Goal: Information Seeking & Learning: Learn about a topic

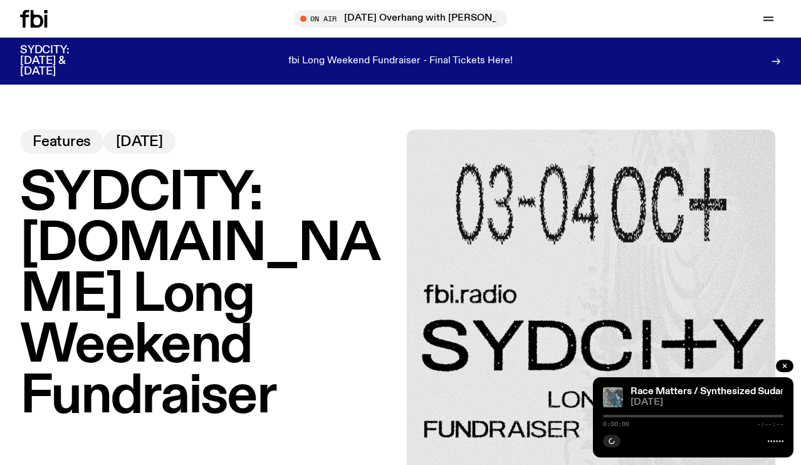
scroll to position [78, 0]
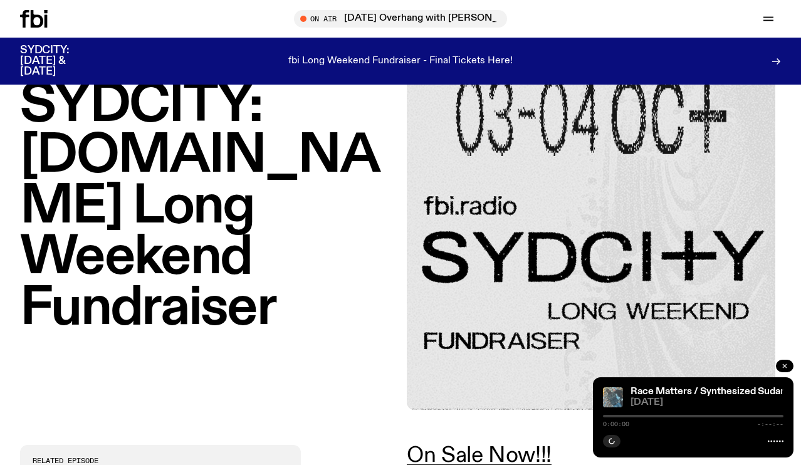
click at [787, 367] on icon "button" at bounding box center [785, 366] width 8 height 8
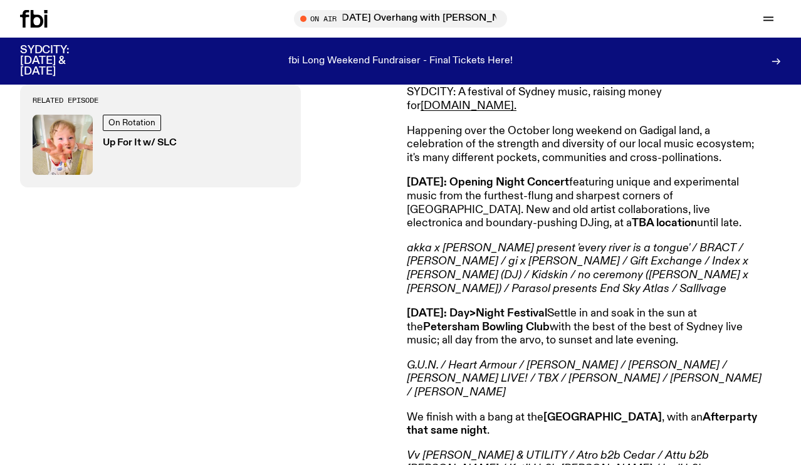
scroll to position [499, 0]
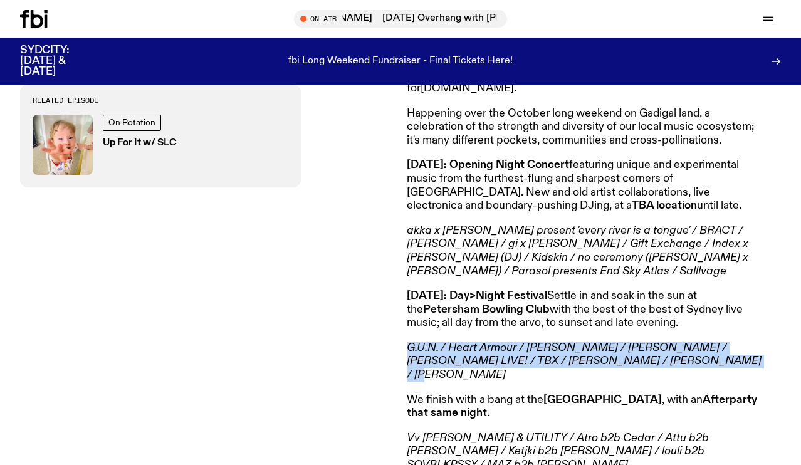
drag, startPoint x: 660, startPoint y: 347, endPoint x: 407, endPoint y: 332, distance: 253.6
click at [407, 341] on p "G.U.N. / Heart Armour / [PERSON_NAME] / [PERSON_NAME] / [PERSON_NAME] LIVE! / T…" at bounding box center [587, 361] width 361 height 41
copy em "G.U.N. / Heart Armour / [PERSON_NAME] / [PERSON_NAME] / [PERSON_NAME] LIVE! / T…"
click at [498, 342] on em "G.U.N. / Heart Armour / [PERSON_NAME] / [PERSON_NAME] / [PERSON_NAME] LIVE! / T…" at bounding box center [584, 361] width 355 height 38
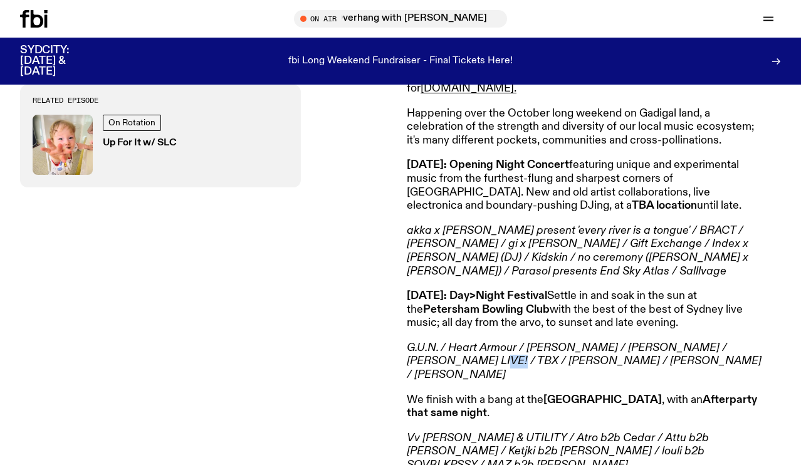
drag, startPoint x: 414, startPoint y: 346, endPoint x: 434, endPoint y: 346, distance: 20.7
click at [434, 346] on em "G.U.N. / Heart Armour / [PERSON_NAME] / [PERSON_NAME] / [PERSON_NAME] LIVE! / T…" at bounding box center [584, 361] width 355 height 38
copy em "TBX"
